Goal: Check status

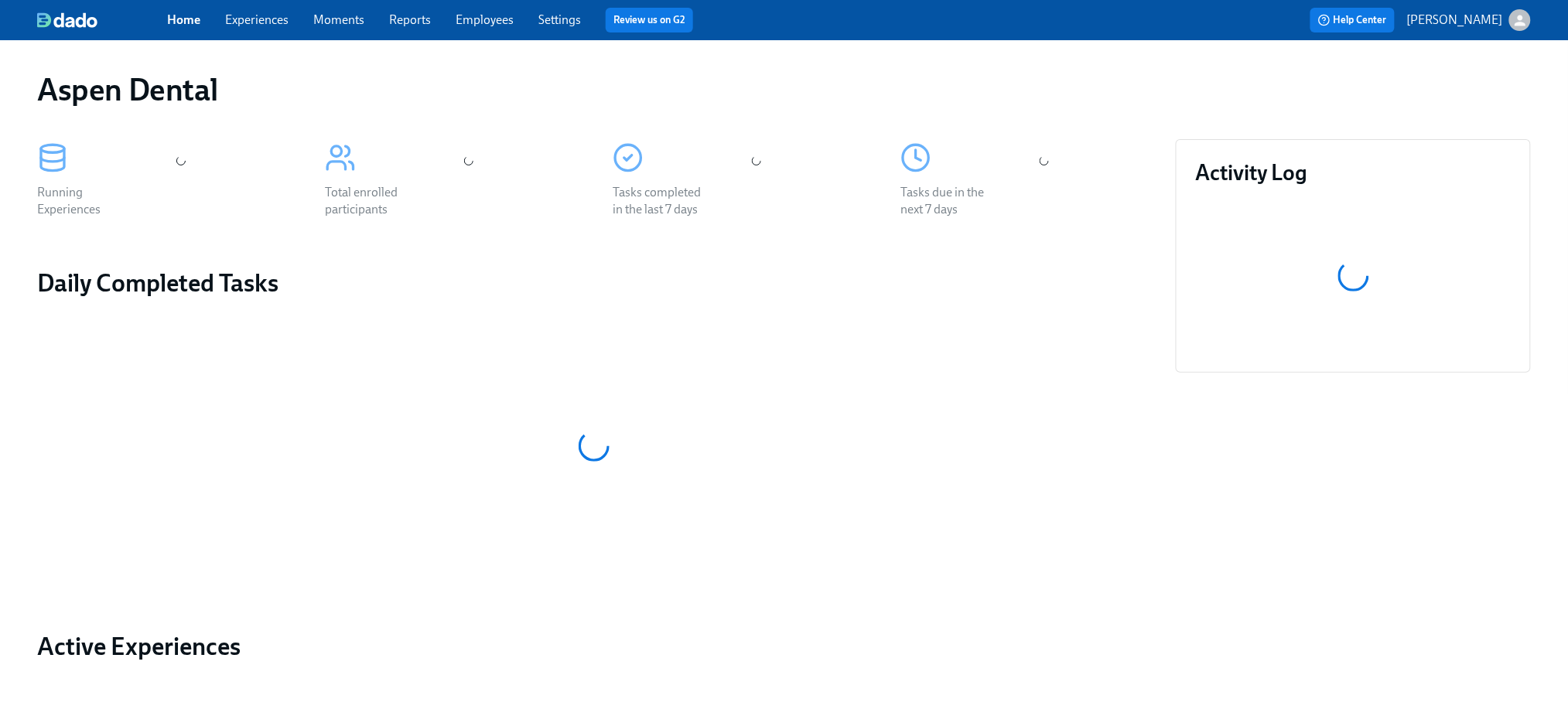
click at [412, 20] on link "Reports" at bounding box center [410, 20] width 42 height 15
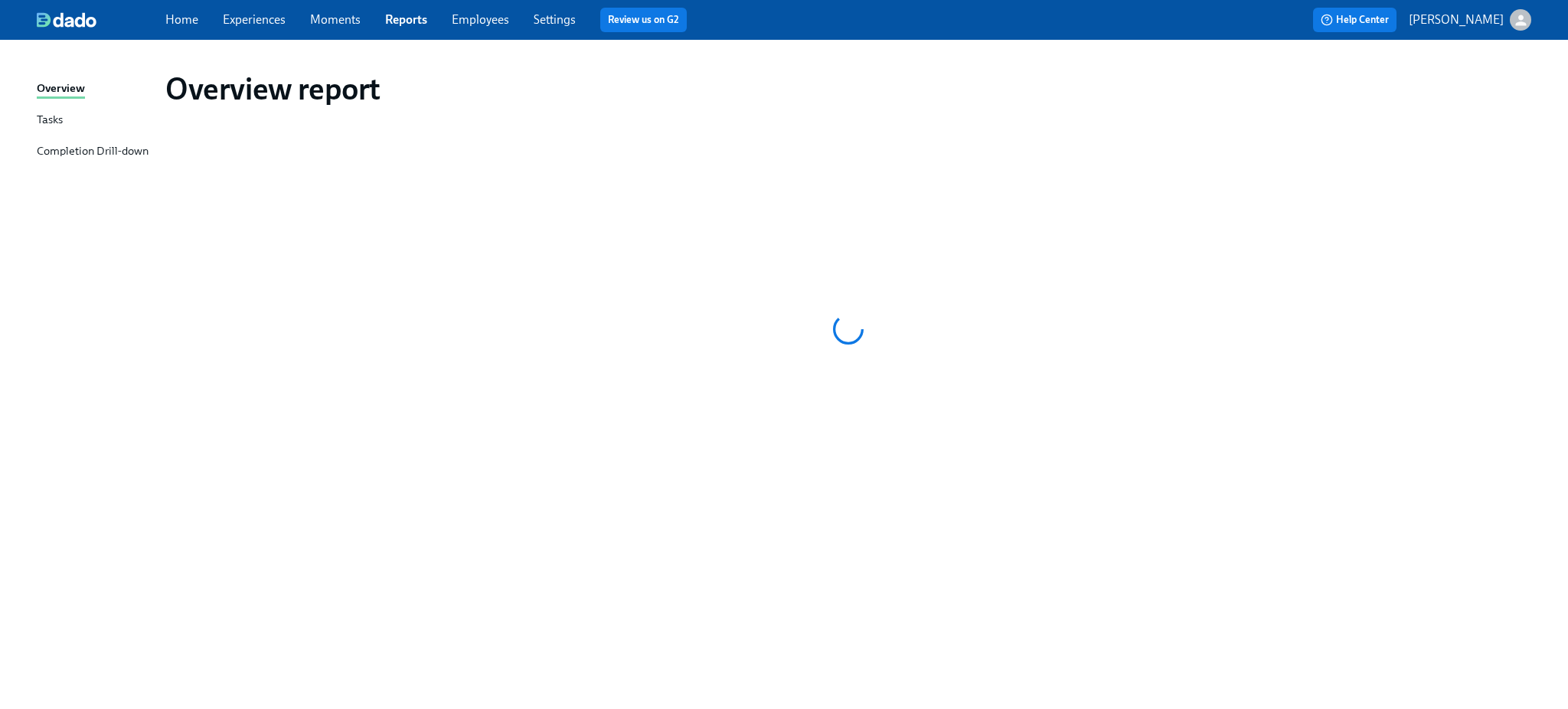
click at [96, 152] on div "Completion Drill-down" at bounding box center [93, 152] width 112 height 20
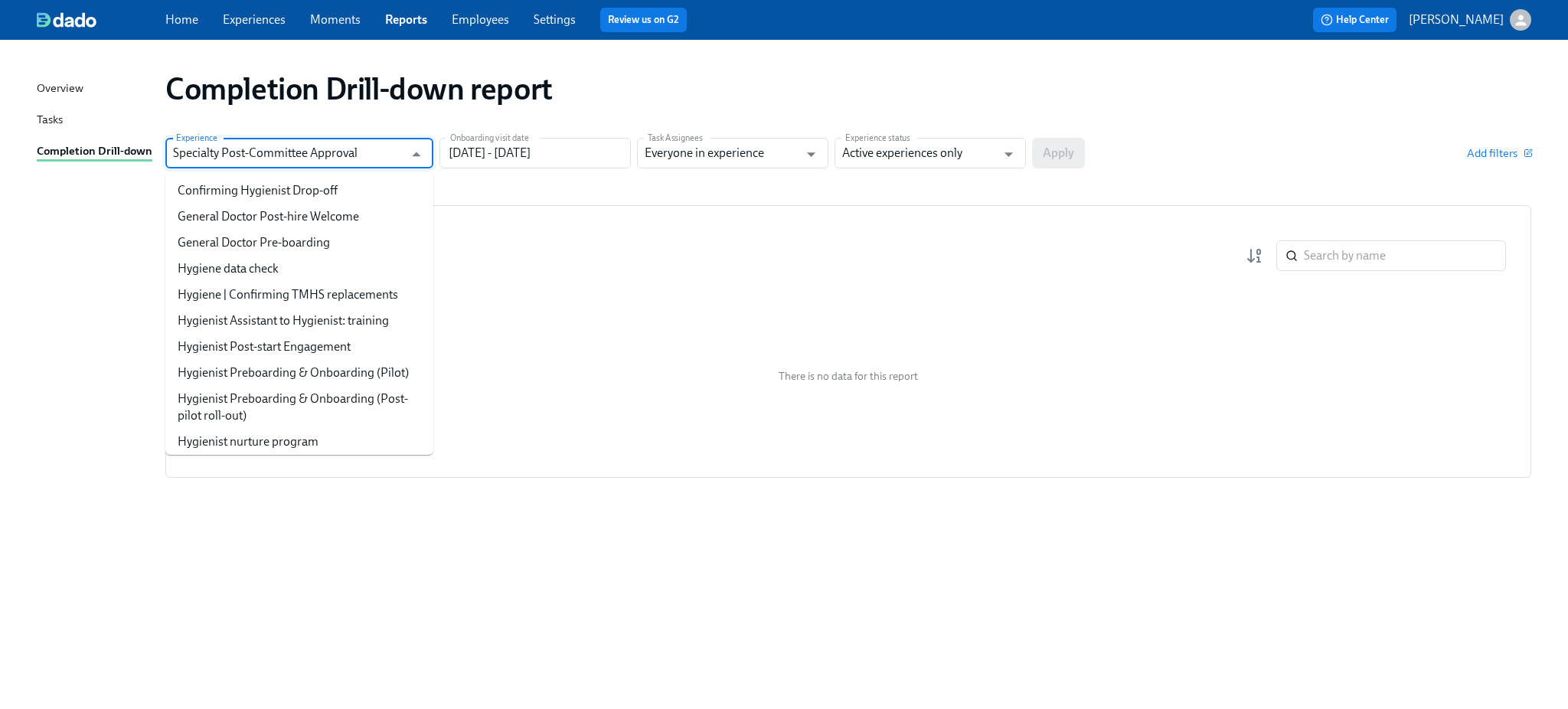
click at [295, 152] on input "Specialty Post-Committee Approval" at bounding box center [289, 154] width 231 height 31
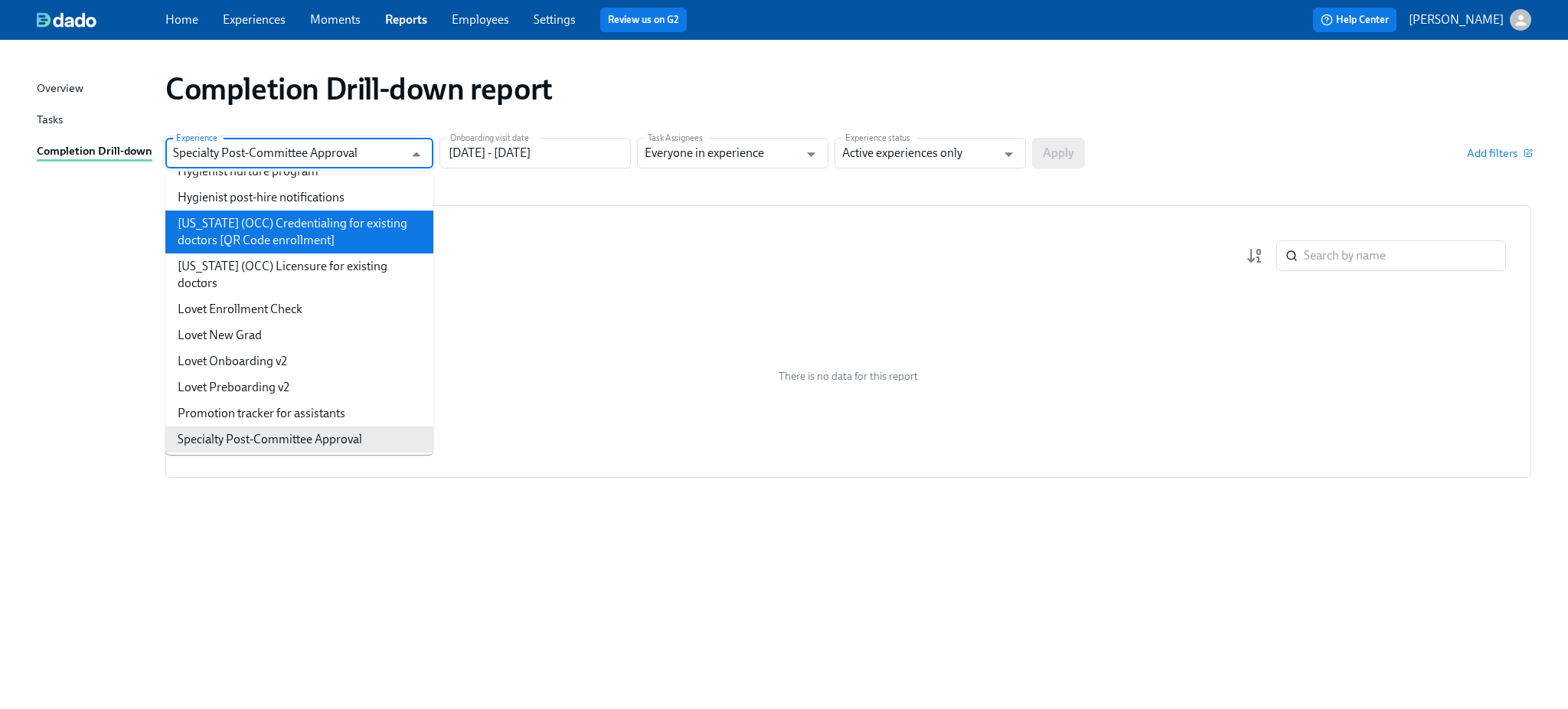
scroll to position [167, 0]
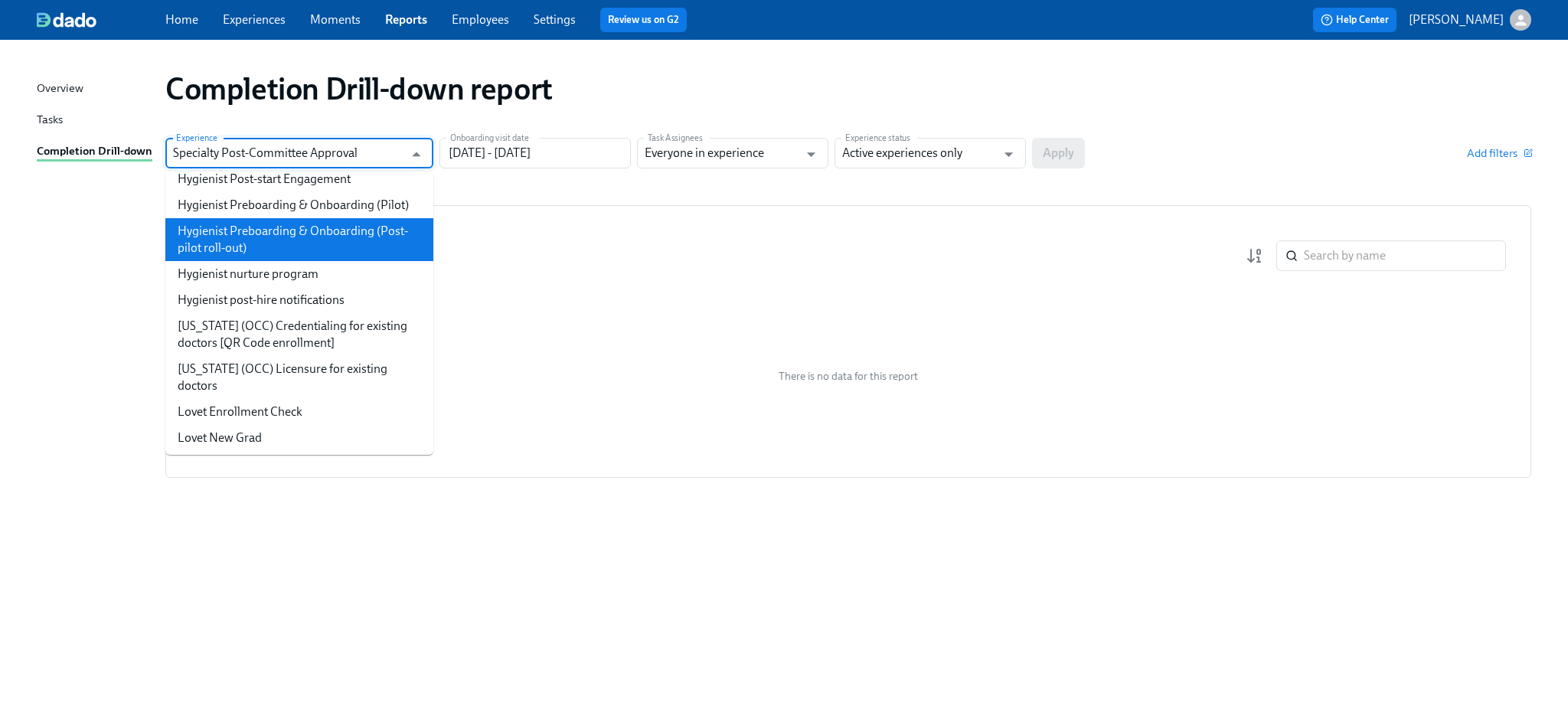
click at [335, 253] on li "Hygienist Preboarding & Onboarding (Post-pilot roll-out)" at bounding box center [299, 239] width 268 height 43
type input "Hygienist Preboarding & Onboarding (Post-pilot roll-out)"
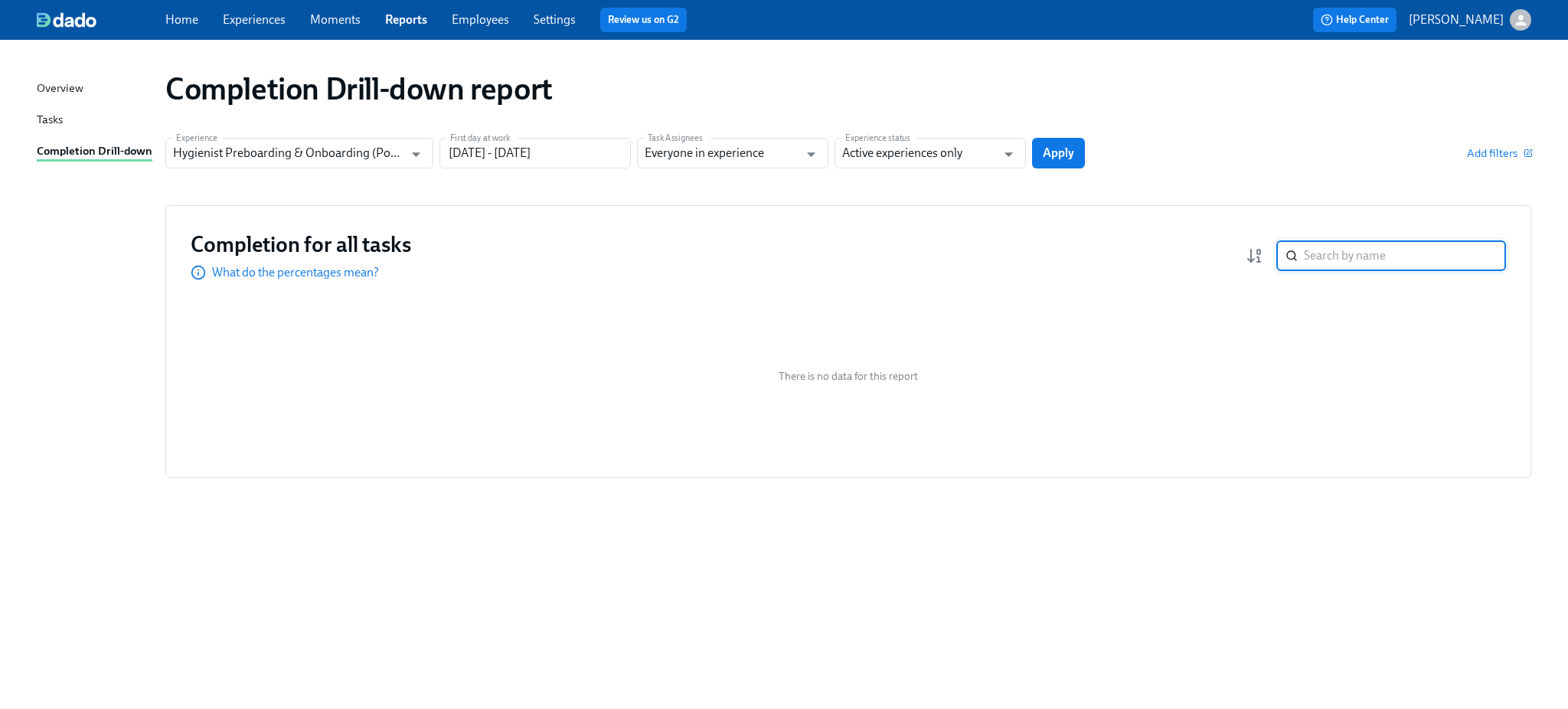
click at [1357, 259] on input "search" at bounding box center [1405, 256] width 202 height 31
type input "[PERSON_NAME]"
click at [1405, 253] on input "[PERSON_NAME]" at bounding box center [1405, 256] width 202 height 31
click at [953, 152] on input "Active experiences only" at bounding box center [919, 154] width 154 height 31
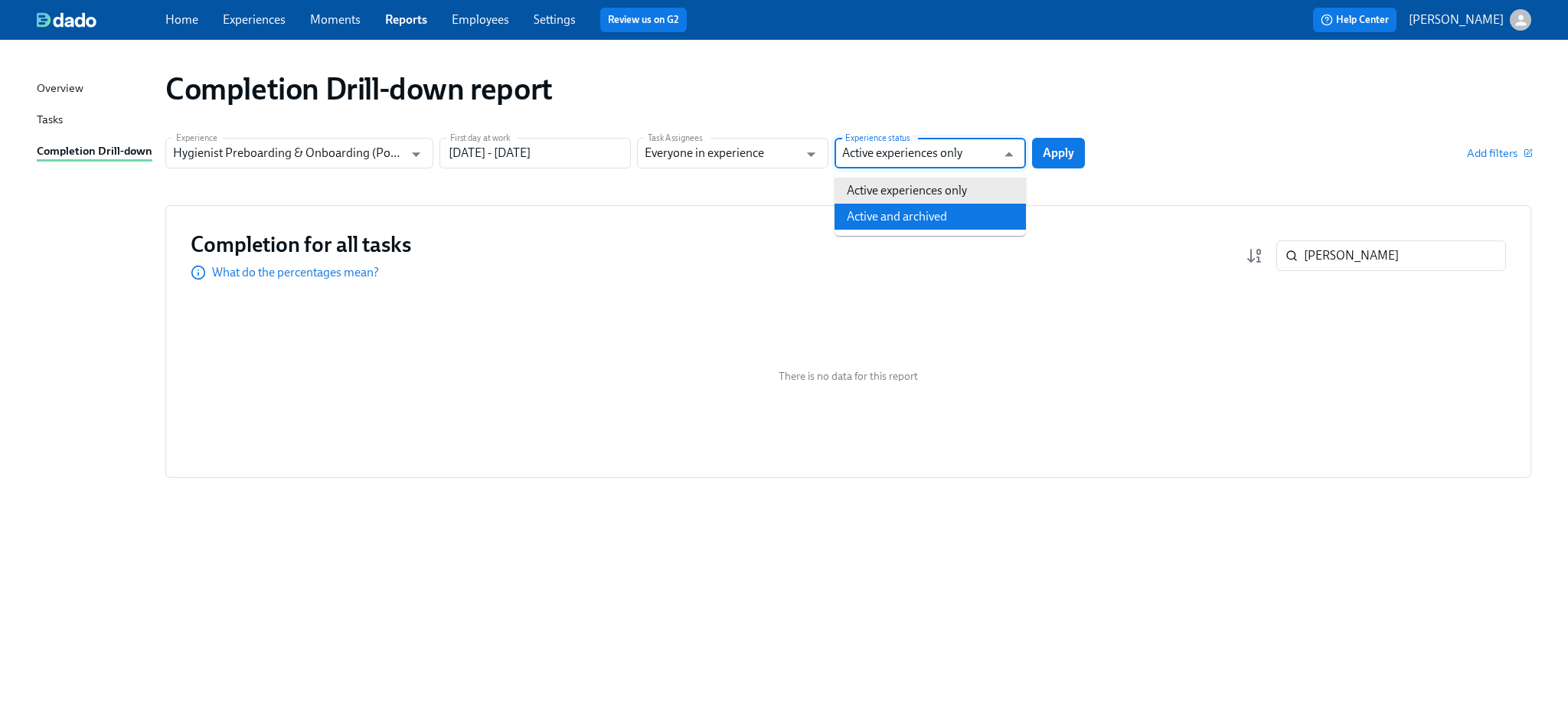
click at [911, 219] on li "Active and archived" at bounding box center [931, 217] width 192 height 26
type input "Active and archived"
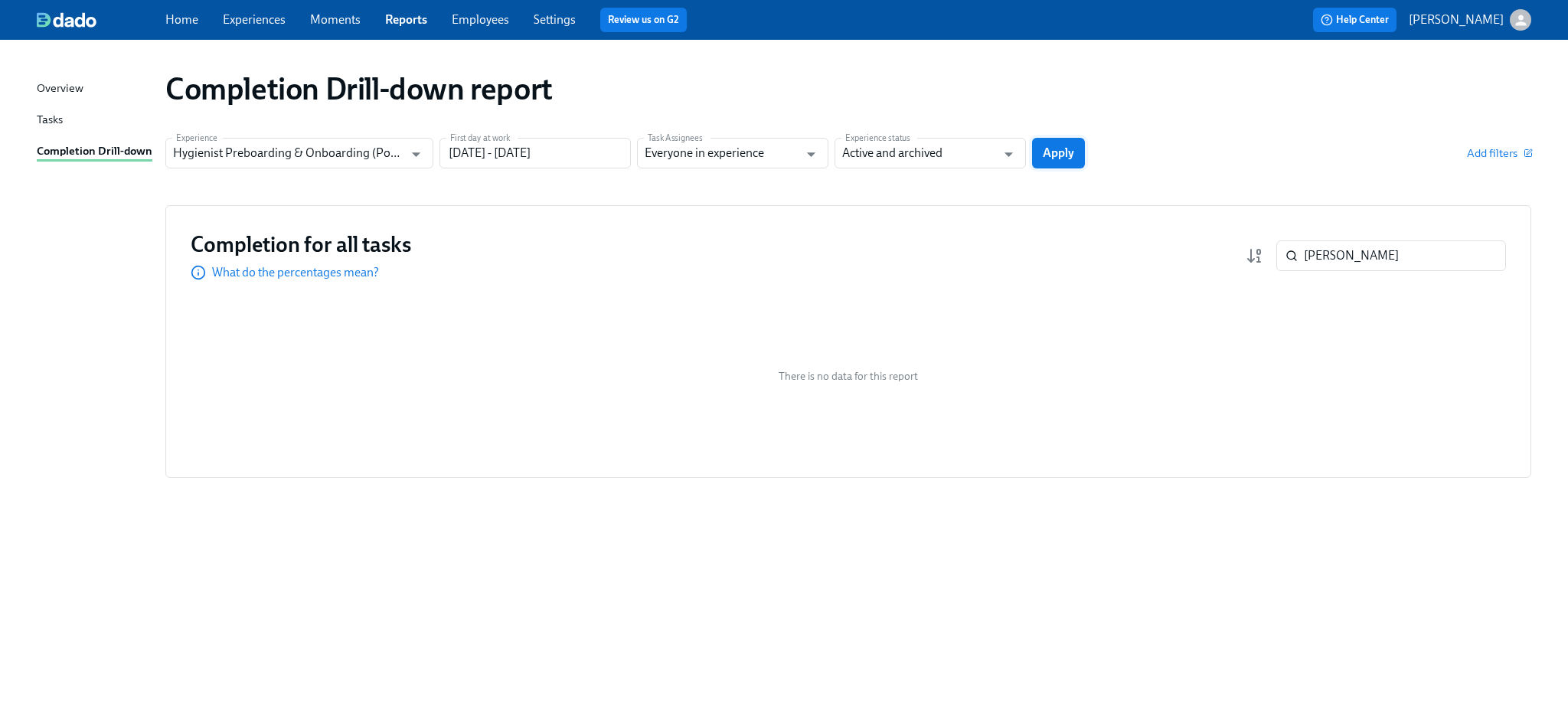
click at [1055, 153] on span "Apply" at bounding box center [1058, 153] width 32 height 15
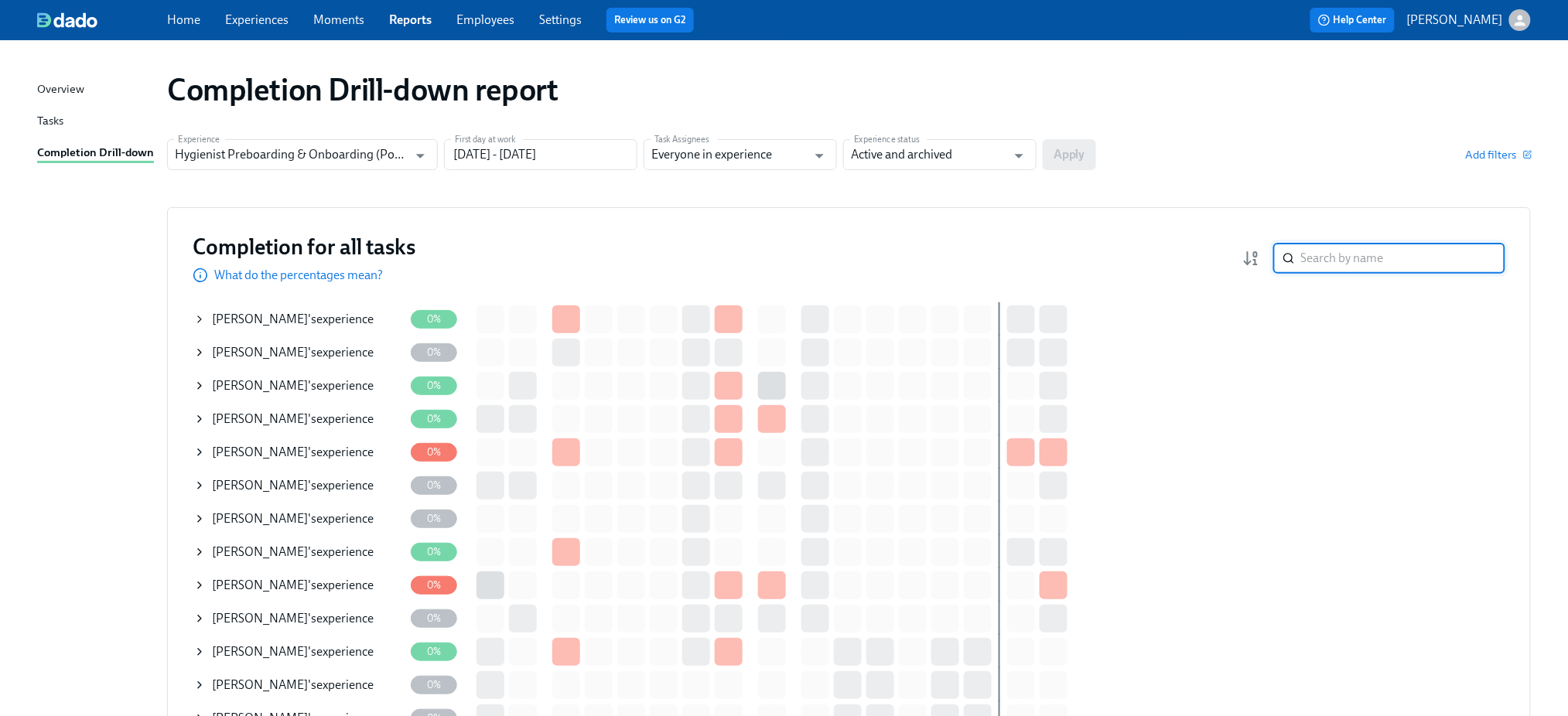
click at [1353, 259] on input "search" at bounding box center [1403, 259] width 204 height 31
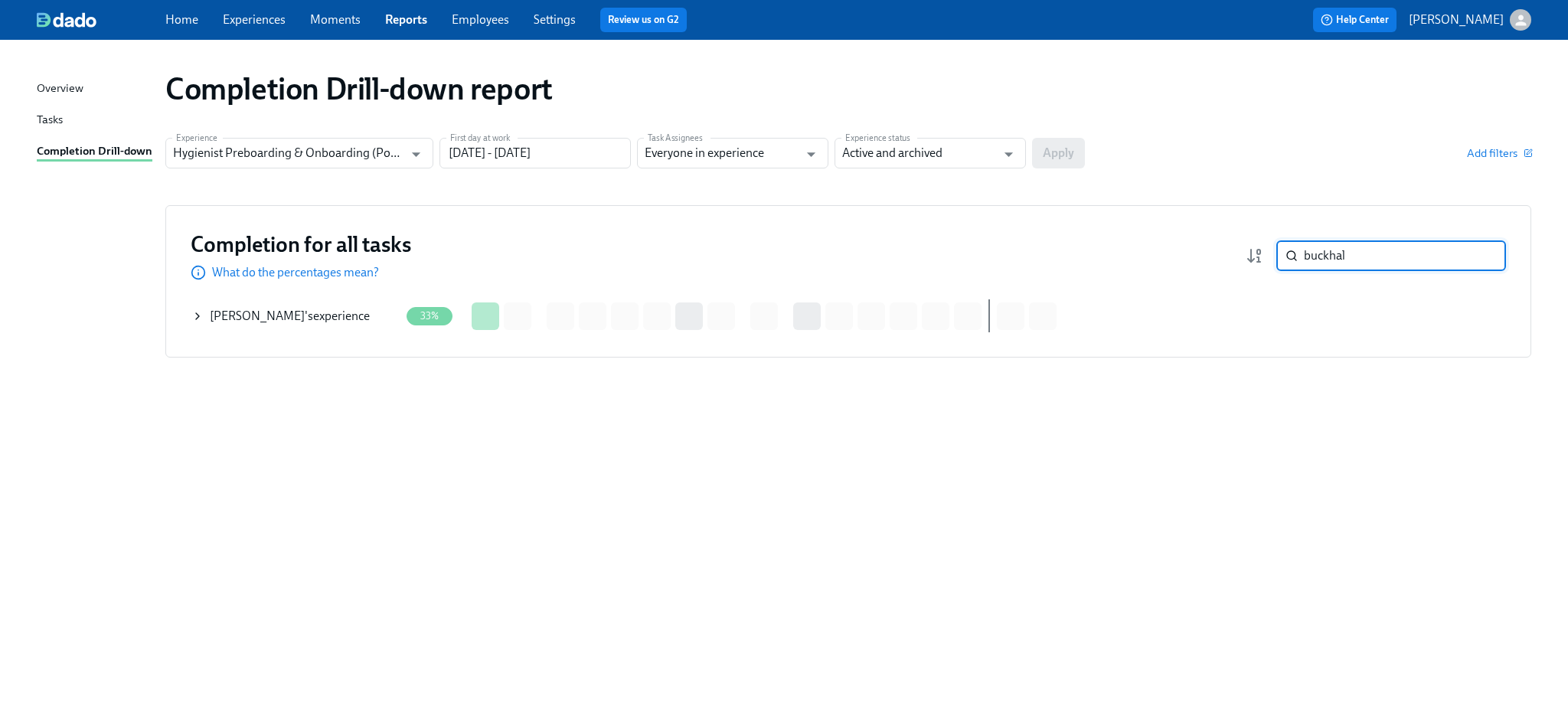
type input "buckhal"
click at [307, 308] on div "[PERSON_NAME] 's experience" at bounding box center [289, 316] width 160 height 17
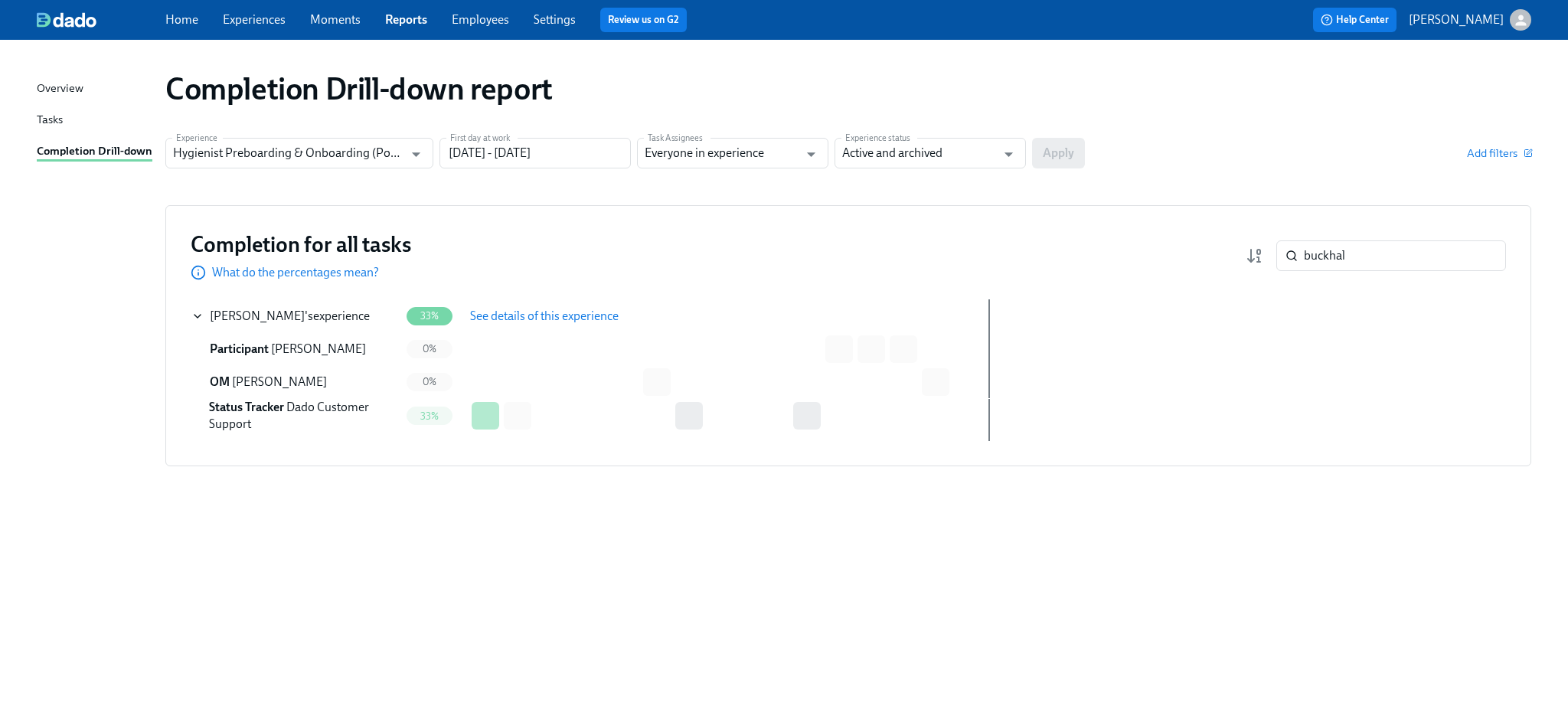
click at [531, 313] on span "See details of this experience" at bounding box center [544, 316] width 149 height 15
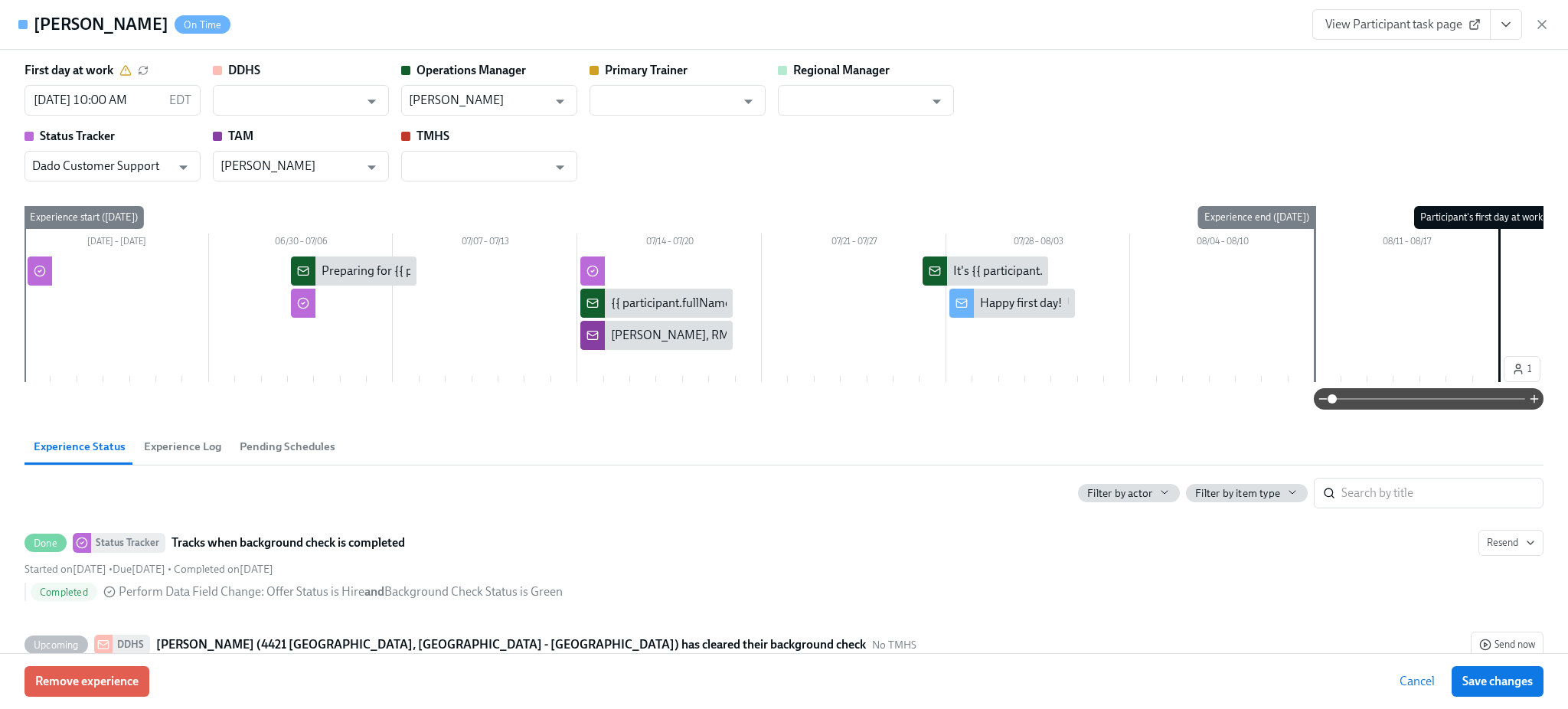
scroll to position [0, 67]
